Goal: Task Accomplishment & Management: Manage account settings

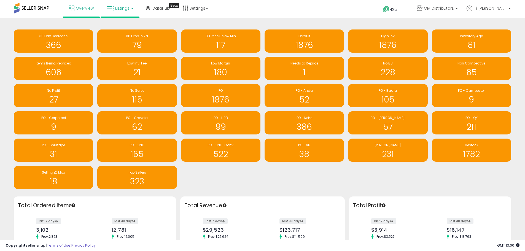
click at [128, 12] on link "Listings" at bounding box center [119, 8] width 35 height 17
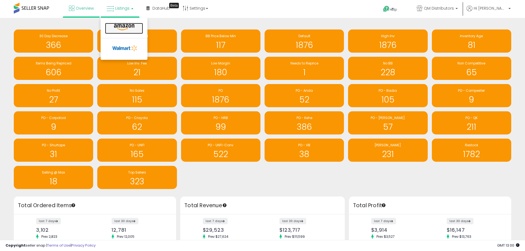
click at [119, 29] on icon at bounding box center [124, 27] width 24 height 7
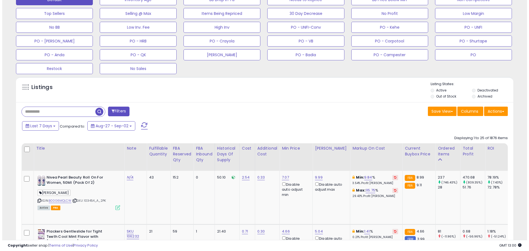
scroll to position [138, 0]
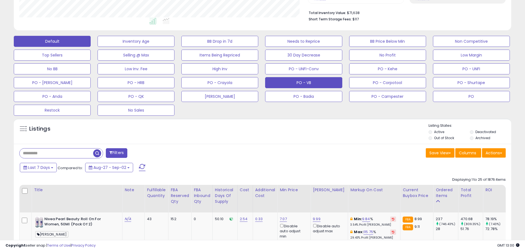
click at [328, 84] on button "PO - VB" at bounding box center [303, 82] width 77 height 11
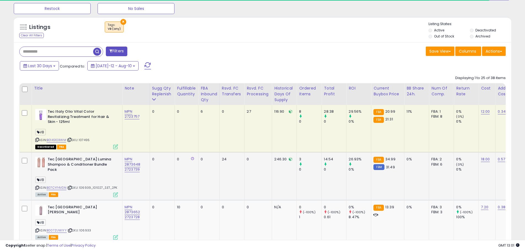
scroll to position [248, 0]
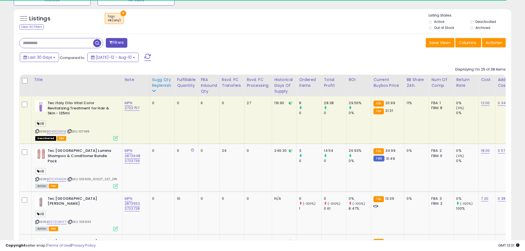
click at [163, 86] on div "Sugg Qty Replenish" at bounding box center [162, 83] width 20 height 12
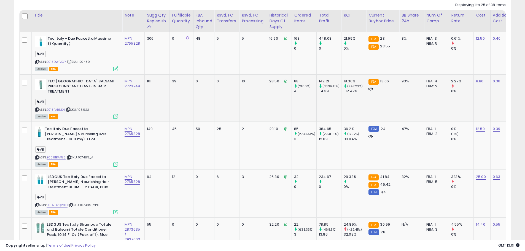
scroll to position [303, 0]
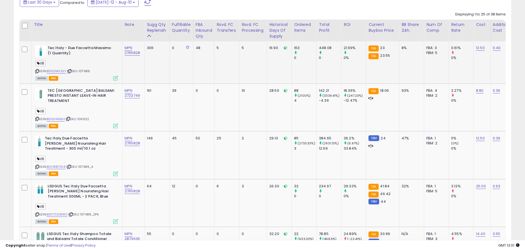
drag, startPoint x: 90, startPoint y: 71, endPoint x: 81, endPoint y: 73, distance: 9.5
click at [81, 73] on div "ASIN: B015DWFJGY | SKU: 107489 Active FBA" at bounding box center [76, 62] width 83 height 34
click at [90, 82] on td "Tec Italy - Due Faccetta Massimo (1 Quantity) VB ASIN: B015DWFJGY | SKU: 107489…" at bounding box center [77, 62] width 91 height 42
click at [91, 110] on div "VB" at bounding box center [76, 111] width 83 height 7
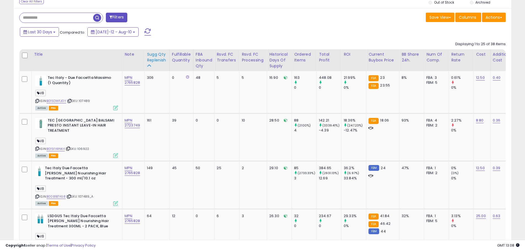
scroll to position [275, 0]
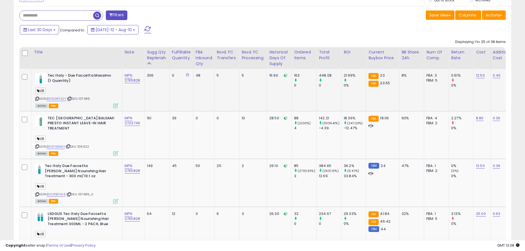
click at [86, 98] on span "| SKU: 107489" at bounding box center [78, 98] width 23 height 4
copy span "107489"
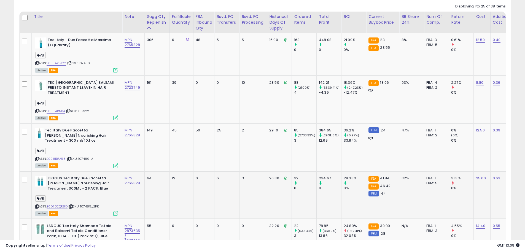
scroll to position [303, 0]
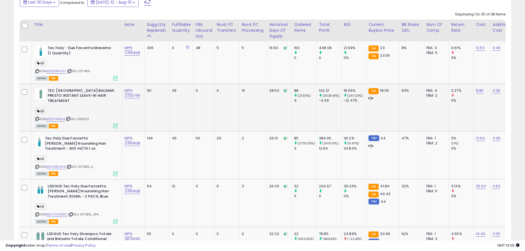
click at [88, 117] on span "| SKU: 106922" at bounding box center [77, 119] width 23 height 4
copy span "106922"
click at [61, 117] on link "B015FARNK4" at bounding box center [56, 119] width 18 height 5
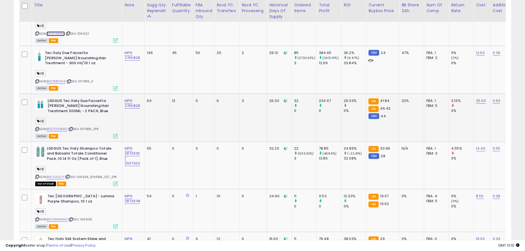
scroll to position [413, 0]
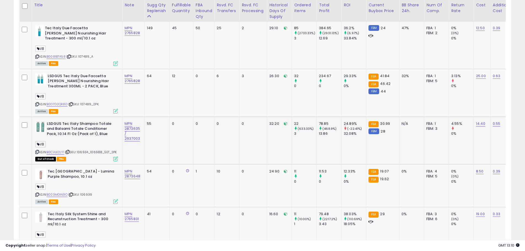
click at [79, 124] on b "LSDGUS Tec Italy Shampoo Totale and Balsami Totale Conditioner Pack, 10.14 Fl O…" at bounding box center [80, 129] width 67 height 17
click at [82, 121] on b "LSDGUS Tec Italy Shampoo Totale and Balsami Totale Conditioner Pack, 10.14 Fl O…" at bounding box center [80, 129] width 67 height 17
drag, startPoint x: 86, startPoint y: 137, endPoint x: 87, endPoint y: 140, distance: 3.1
click at [86, 141] on div "VB" at bounding box center [76, 144] width 83 height 7
drag, startPoint x: 90, startPoint y: 146, endPoint x: 79, endPoint y: 147, distance: 11.3
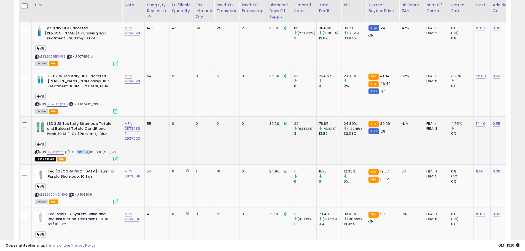
click at [79, 150] on span "| SKU: 106934_106988_SET_2PK" at bounding box center [91, 152] width 52 height 4
copy span "106934"
drag, startPoint x: 101, startPoint y: 147, endPoint x: 92, endPoint y: 148, distance: 8.9
click at [92, 150] on span "| SKU: 106934_106988_SET_2PK" at bounding box center [91, 152] width 52 height 4
copy span "106988"
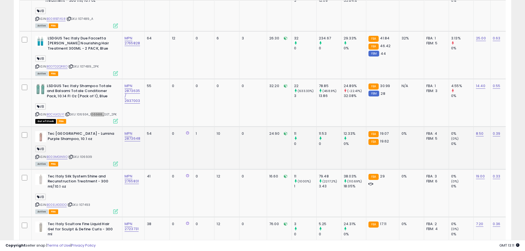
scroll to position [468, 0]
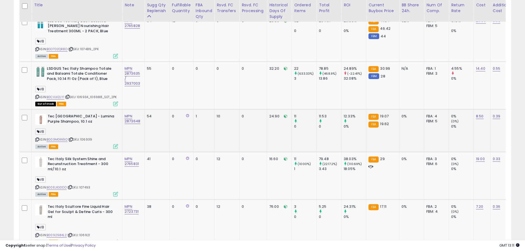
click at [91, 137] on span "| SKU: 106939" at bounding box center [80, 139] width 24 height 4
copy span "106939"
click at [131, 137] on td "MPN 2873648" at bounding box center [133, 130] width 22 height 43
click at [87, 185] on span "| SKU: 107493" at bounding box center [78, 187] width 23 height 4
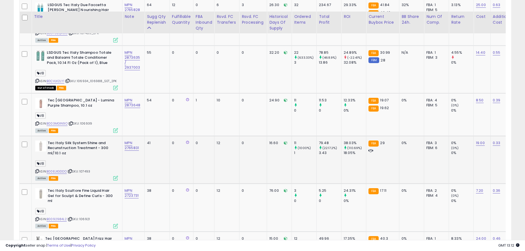
scroll to position [496, 0]
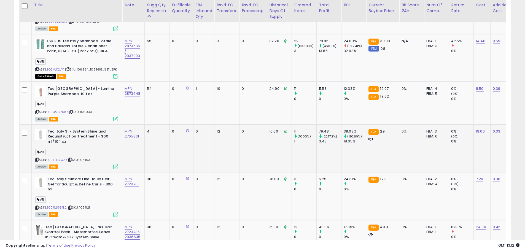
click at [89, 158] on span "| SKU: 107493" at bounding box center [78, 160] width 23 height 4
click at [96, 158] on div "ASIN: B00ELXGDOO | SKU: 107493 Active FBA" at bounding box center [76, 148] width 83 height 39
click at [88, 158] on span "| SKU: 107493" at bounding box center [78, 160] width 23 height 4
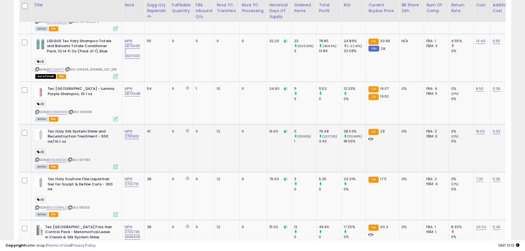
copy span "107493"
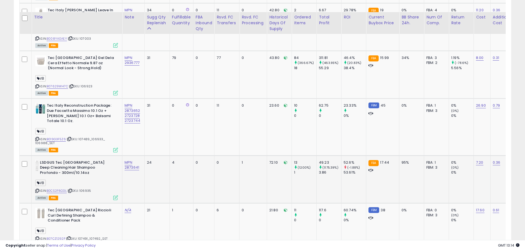
scroll to position [826, 0]
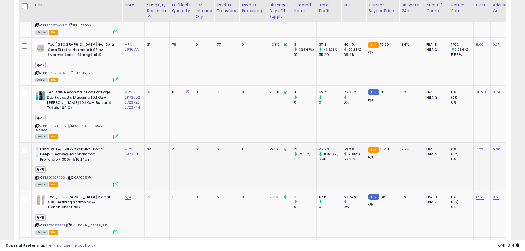
click at [85, 175] on span "| SKU: 106935" at bounding box center [78, 177] width 23 height 4
copy span "106935"
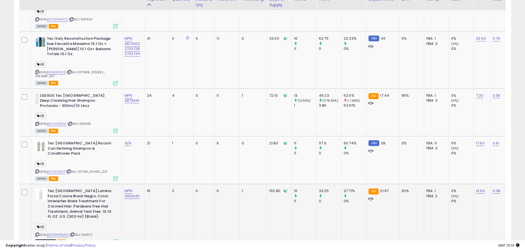
scroll to position [881, 0]
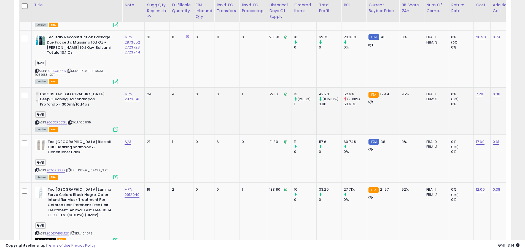
copy span "106935"
click at [91, 168] on span "| SKU: 107491_107492_SET" at bounding box center [86, 170] width 41 height 4
click at [88, 115] on div "ASIN: B0CS2F6CGL | SKU: 106935 Active FBA" at bounding box center [76, 111] width 83 height 39
click at [85, 168] on span "| SKU: 107491_107492_SET" at bounding box center [86, 170] width 41 height 4
drag, startPoint x: 88, startPoint y: 162, endPoint x: 82, endPoint y: 160, distance: 6.7
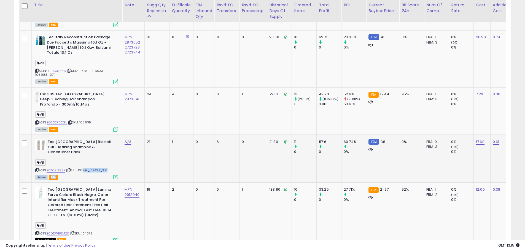
click at [82, 160] on div "ASIN: B07CZ1292P | SKU: 107491_107492_SET Active FBA" at bounding box center [76, 158] width 83 height 39
click at [90, 168] on span "| SKU: 107491_107492_SET" at bounding box center [86, 170] width 41 height 4
click at [92, 175] on div "Active FBA" at bounding box center [76, 177] width 83 height 4
click at [93, 162] on div "ASIN: B07CZ1292P | SKU: 107491_107492_SET Active FBA" at bounding box center [76, 158] width 83 height 39
drag, startPoint x: 89, startPoint y: 161, endPoint x: 79, endPoint y: 163, distance: 10.1
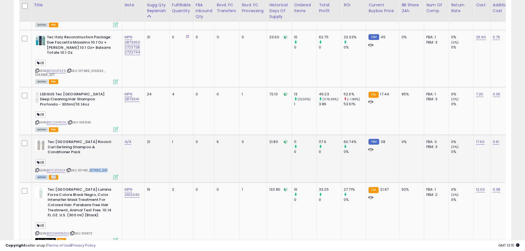
click at [79, 163] on div "ASIN: B07CZ1292P | SKU: 107491_107492_SET Active FBA" at bounding box center [76, 158] width 83 height 39
click at [92, 175] on div "Active FBA" at bounding box center [76, 177] width 83 height 4
click at [96, 175] on div "Active FBA" at bounding box center [76, 177] width 83 height 4
drag, startPoint x: 88, startPoint y: 160, endPoint x: 79, endPoint y: 160, distance: 8.6
click at [79, 168] on span "| SKU: 107491_107492_SET" at bounding box center [86, 170] width 41 height 4
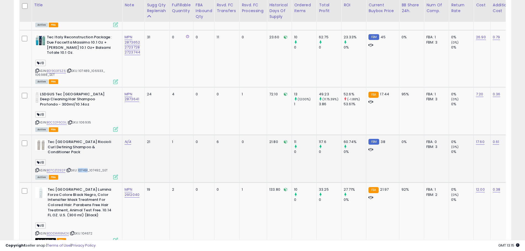
click at [85, 168] on span "| SKU: 107491_107492_SET" at bounding box center [86, 170] width 41 height 4
drag, startPoint x: 90, startPoint y: 161, endPoint x: 79, endPoint y: 162, distance: 11.1
click at [79, 168] on span "| SKU: 107491_107492_SET" at bounding box center [86, 170] width 41 height 4
copy span "107491"
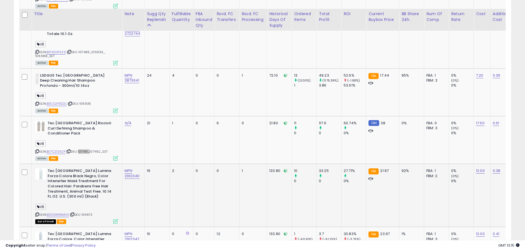
scroll to position [909, 0]
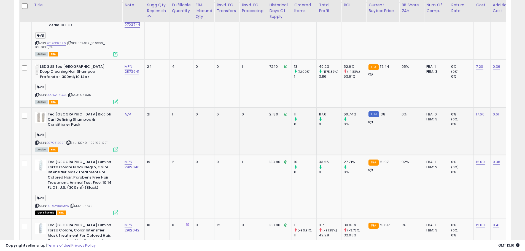
click at [100, 140] on span "| SKU: 107491_107492_SET" at bounding box center [86, 142] width 41 height 4
drag, startPoint x: 101, startPoint y: 133, endPoint x: 90, endPoint y: 134, distance: 11.0
click at [90, 140] on span "| SKU: 107491_107492_SET" at bounding box center [86, 142] width 41 height 4
copy span "107492"
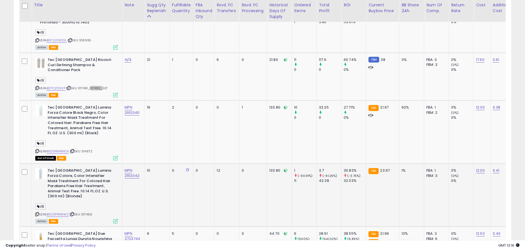
scroll to position [964, 0]
click at [96, 198] on div "ASIN: B0D3FPGWWZ | SKU: 107459 Active FBA" at bounding box center [76, 194] width 83 height 55
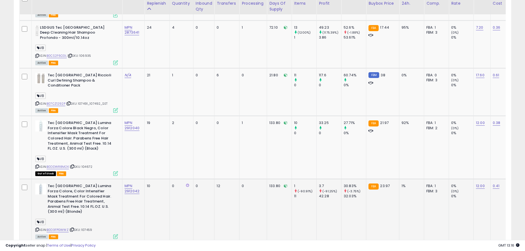
scroll to position [937, 0]
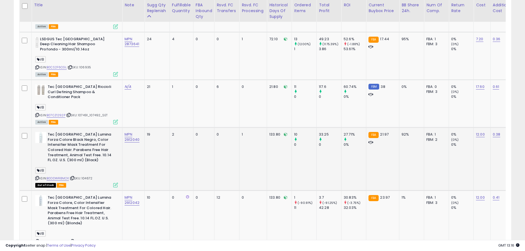
click at [88, 176] on span "| SKU: 104672" at bounding box center [81, 178] width 23 height 4
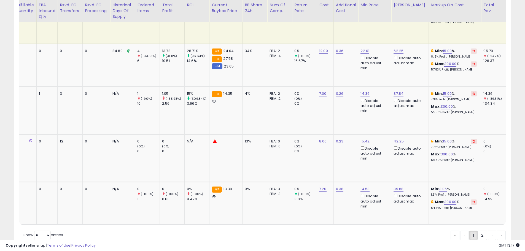
scroll to position [0, 158]
click at [447, 199] on link "300.00" at bounding box center [449, 202] width 12 height 6
drag, startPoint x: 421, startPoint y: 160, endPoint x: 397, endPoint y: 160, distance: 24.0
click at [397, 182] on tr "Tec Italy [PERSON_NAME] VB ASIN: B007ZUWIYY | SKU: 106933 Active FBA MPN 287365…" at bounding box center [303, 203] width 885 height 43
type input "***"
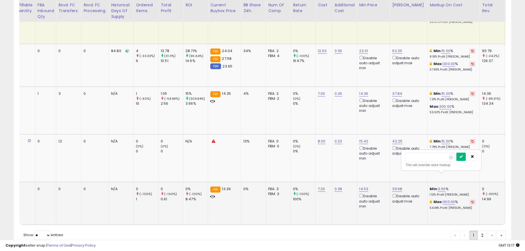
click at [466, 154] on button "submit" at bounding box center [460, 157] width 9 height 8
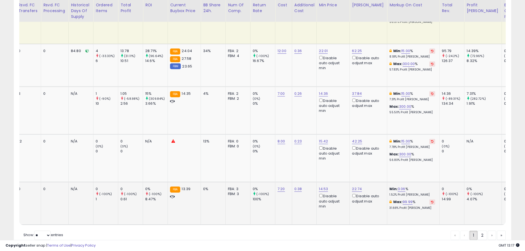
scroll to position [0, 220]
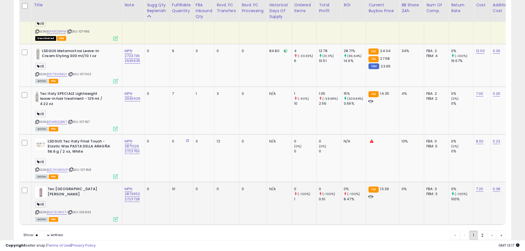
click at [115, 217] on icon at bounding box center [115, 219] width 5 height 5
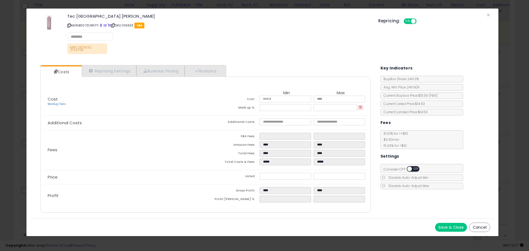
select select "******"
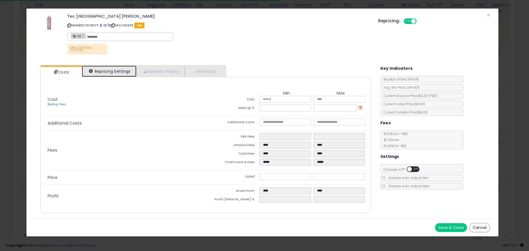
click at [110, 71] on link "Repricing Settings" at bounding box center [109, 71] width 55 height 11
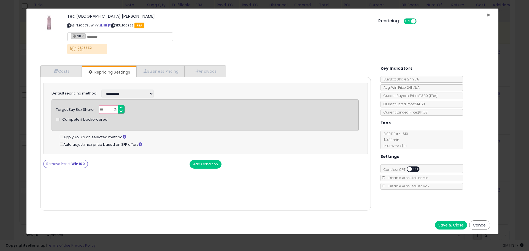
click at [489, 15] on span "×" at bounding box center [488, 15] width 4 height 8
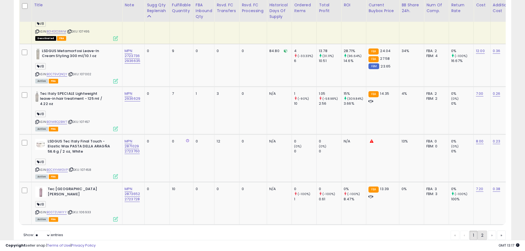
click at [482, 231] on link "2" at bounding box center [481, 235] width 9 height 9
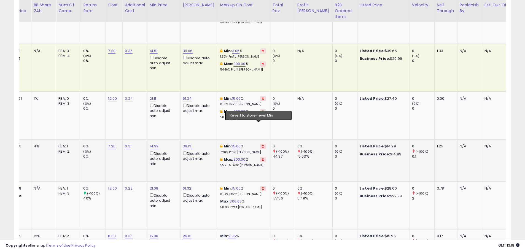
click at [262, 145] on icon at bounding box center [263, 146] width 2 height 3
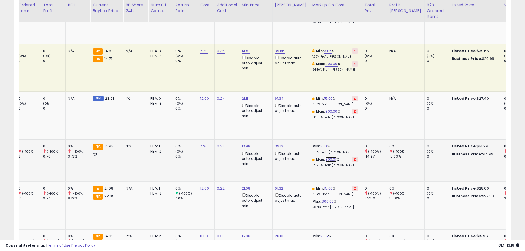
click at [328, 157] on link "300.01" at bounding box center [330, 160] width 11 height 6
drag, startPoint x: 305, startPoint y: 119, endPoint x: 273, endPoint y: 123, distance: 32.0
click at [273, 139] on tr "TEC ITALY BALSAMI TOTALE VB ASIN: B01M2AJCJD | SKU: 106988 Active FBA MPN 27237…" at bounding box center [184, 160] width 890 height 42
type input "***"
click at [347, 121] on button "submit" at bounding box center [342, 119] width 9 height 8
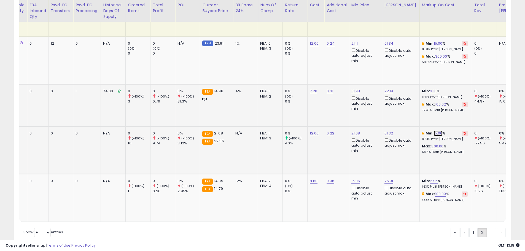
click at [437, 131] on link "15.00" at bounding box center [438, 134] width 9 height 6
drag, startPoint x: 411, startPoint y: 94, endPoint x: 379, endPoint y: 97, distance: 31.5
type input "**"
click at [452, 94] on icon "submit" at bounding box center [449, 92] width 3 height 3
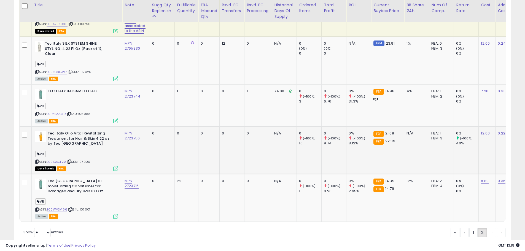
drag, startPoint x: 192, startPoint y: 209, endPoint x: 206, endPoint y: 209, distance: 13.8
drag, startPoint x: 211, startPoint y: 207, endPoint x: 227, endPoint y: 206, distance: 16.0
click at [162, 137] on td "0" at bounding box center [162, 150] width 25 height 48
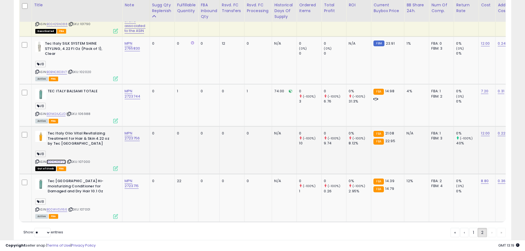
click at [61, 159] on link "B00ICAGF22" at bounding box center [56, 161] width 19 height 5
drag, startPoint x: 92, startPoint y: 141, endPoint x: 80, endPoint y: 141, distance: 12.4
click at [80, 141] on div "ASIN: B00ICAGF22 | SKU: 107000 Out of Stock FBA" at bounding box center [76, 150] width 83 height 39
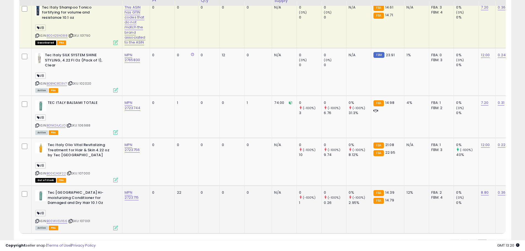
scroll to position [837, 0]
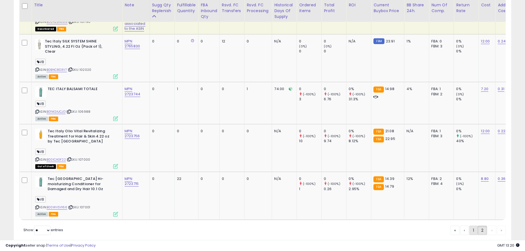
click at [471, 226] on link "1" at bounding box center [473, 230] width 8 height 9
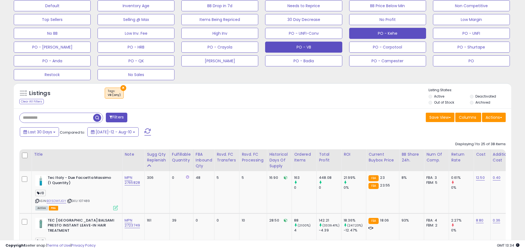
scroll to position [113, 288]
